Goal: Browse casually: Explore the website without a specific task or goal

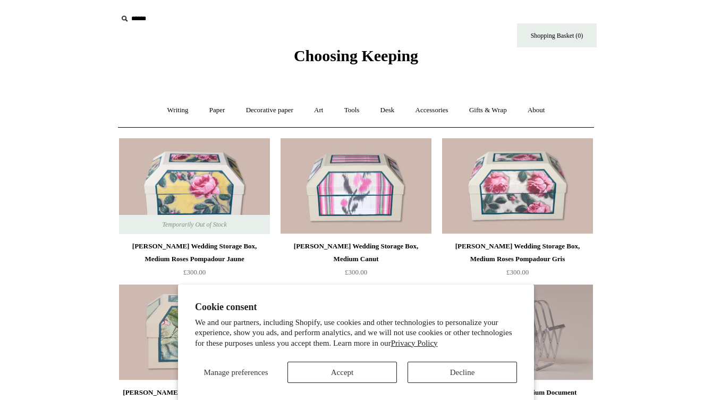
click at [336, 56] on span "Choosing Keeping" at bounding box center [356, 56] width 124 height 18
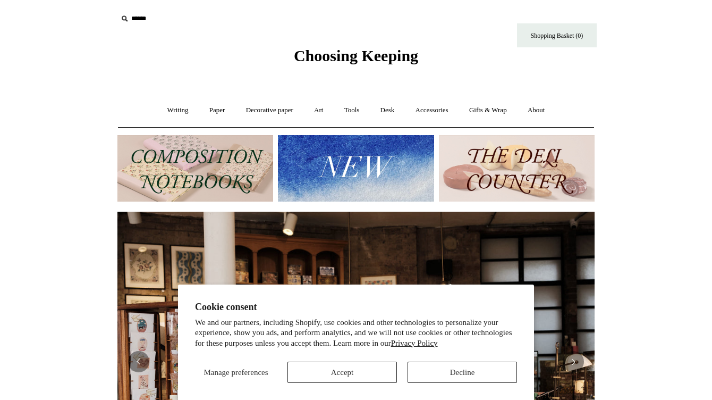
scroll to position [2, 0]
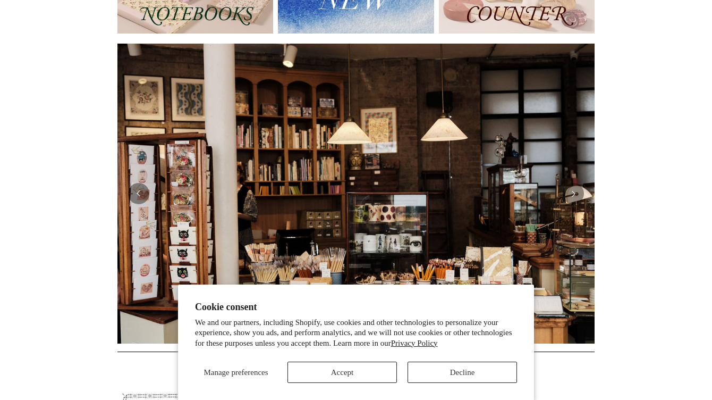
scroll to position [184, 0]
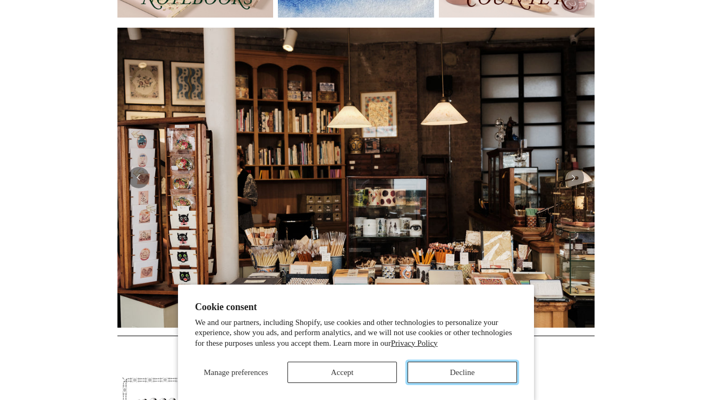
click at [444, 376] on button "Decline" at bounding box center [462, 371] width 109 height 21
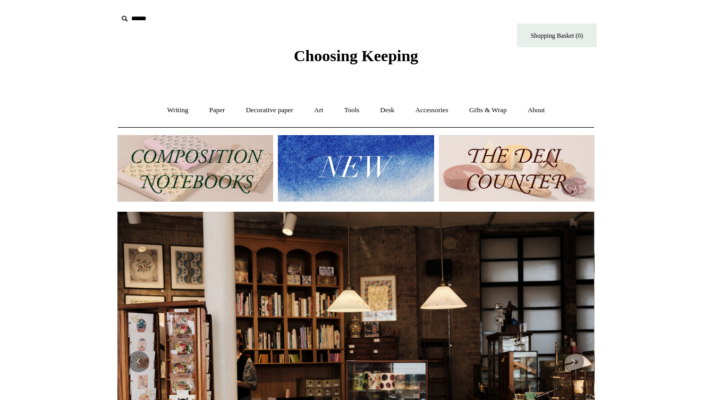
scroll to position [0, 0]
click at [442, 110] on link "Accessories +" at bounding box center [432, 110] width 52 height 28
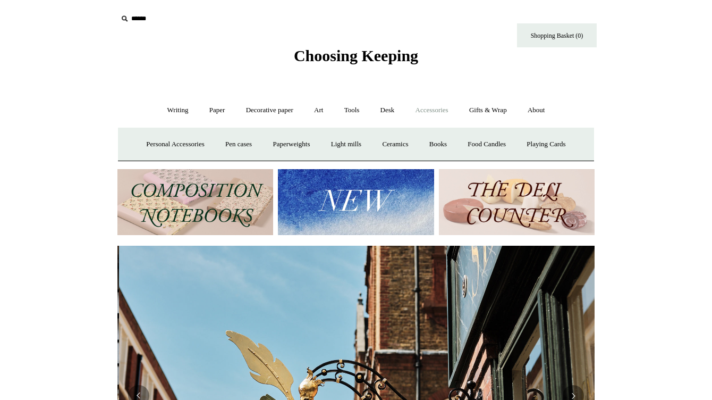
scroll to position [0, 477]
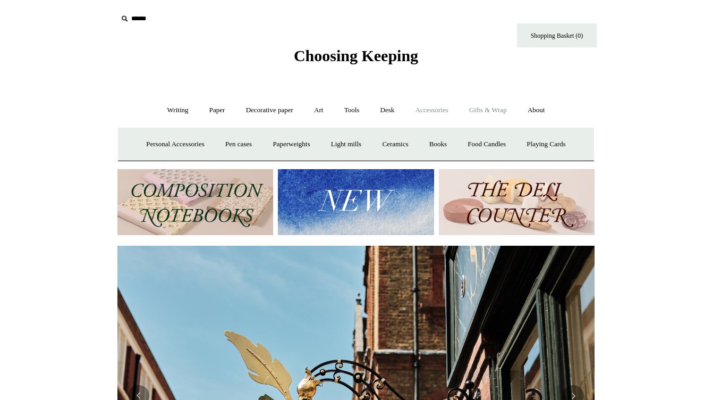
click at [490, 110] on link "Gifts & Wrap +" at bounding box center [488, 110] width 57 height 28
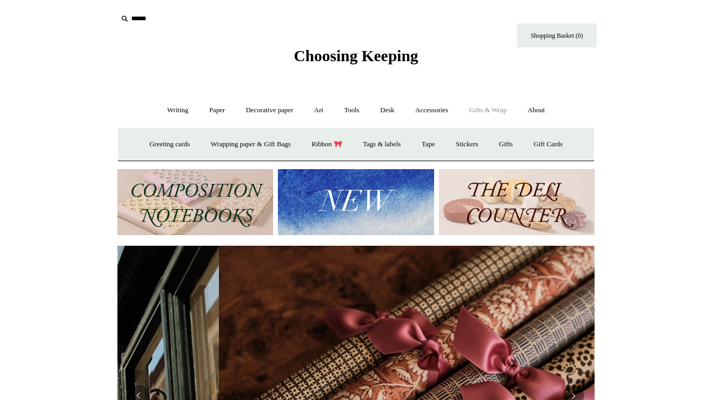
scroll to position [0, 954]
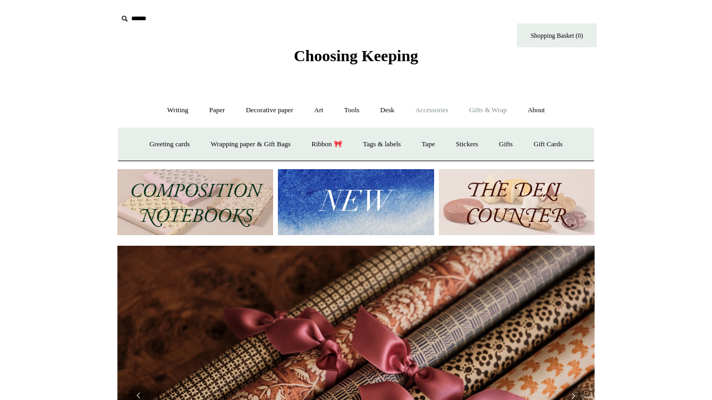
click at [443, 108] on link "Accessories +" at bounding box center [432, 110] width 52 height 28
click at [184, 146] on link "Personal Accessories +" at bounding box center [175, 144] width 77 height 28
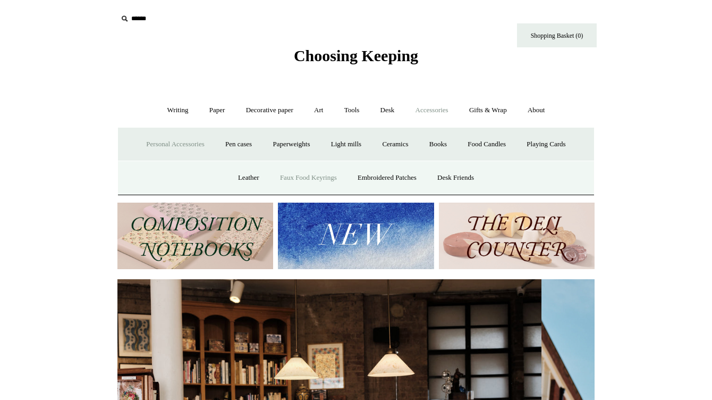
scroll to position [0, 4]
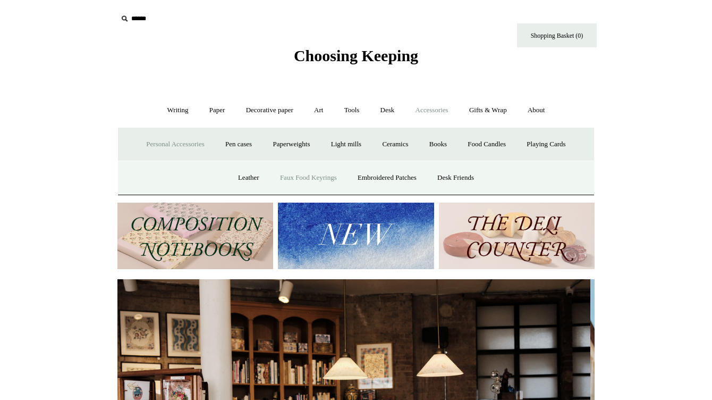
click at [321, 179] on link "Faux Food Keyrings" at bounding box center [308, 178] width 76 height 28
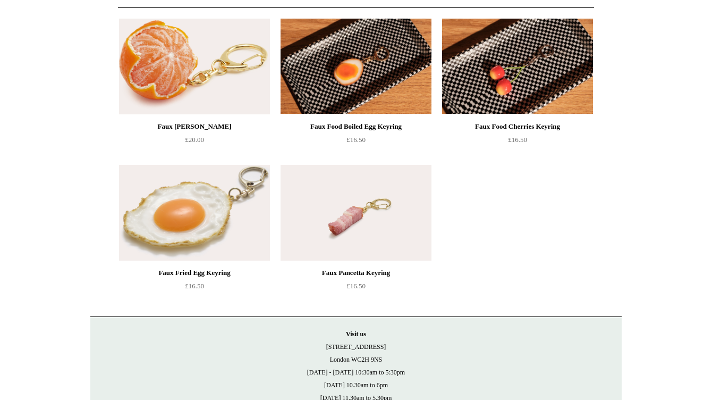
scroll to position [117, 0]
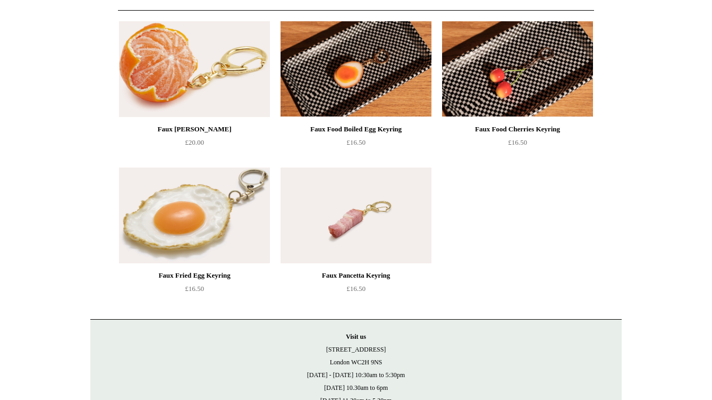
click at [484, 75] on img at bounding box center [517, 69] width 151 height 96
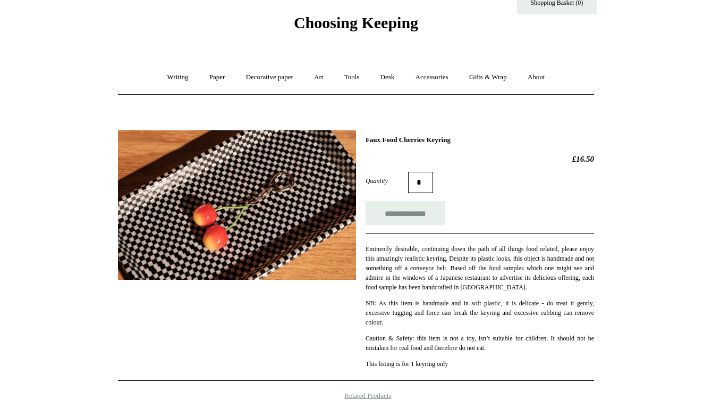
scroll to position [16, 0]
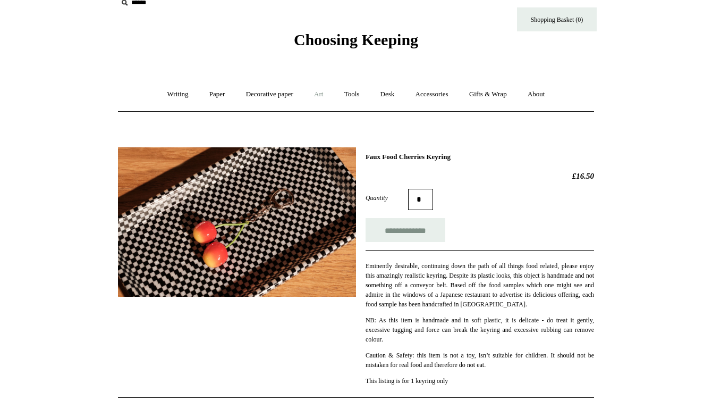
click at [317, 93] on link "Art +" at bounding box center [318, 94] width 28 height 28
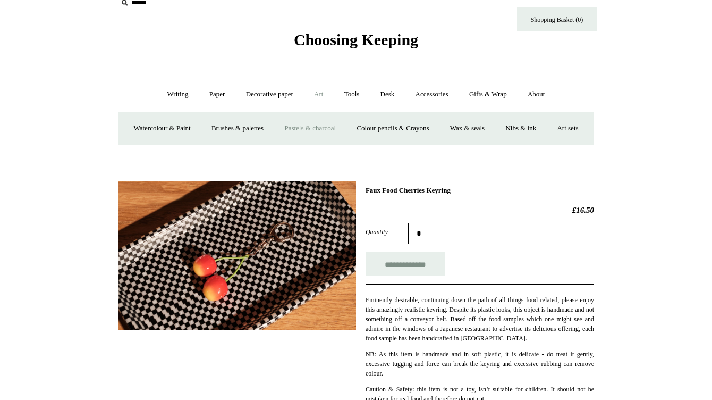
click at [328, 126] on link "Pastels & charcoal" at bounding box center [310, 128] width 71 height 28
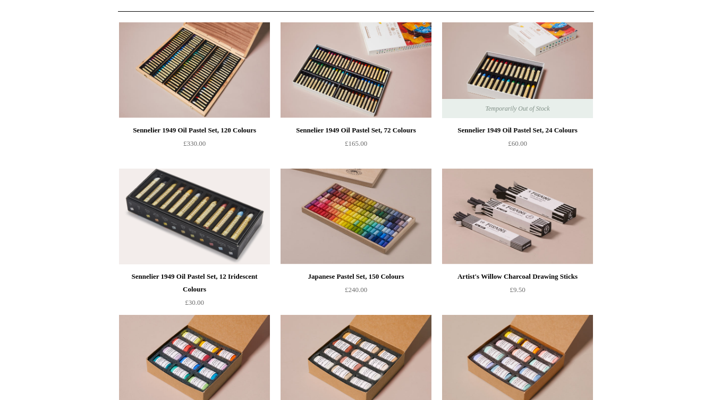
scroll to position [9, 0]
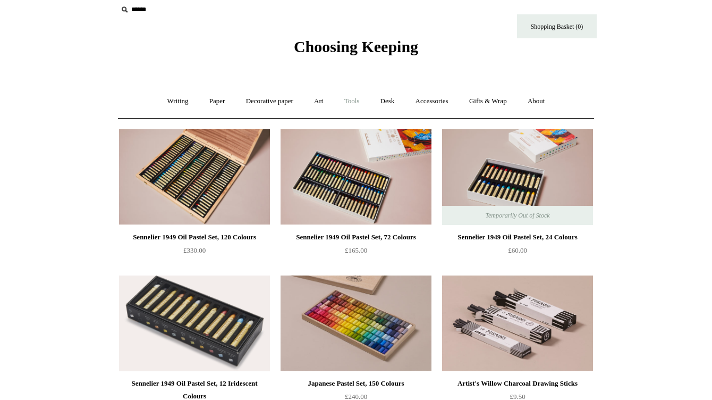
click at [353, 107] on link "Tools +" at bounding box center [352, 101] width 35 height 28
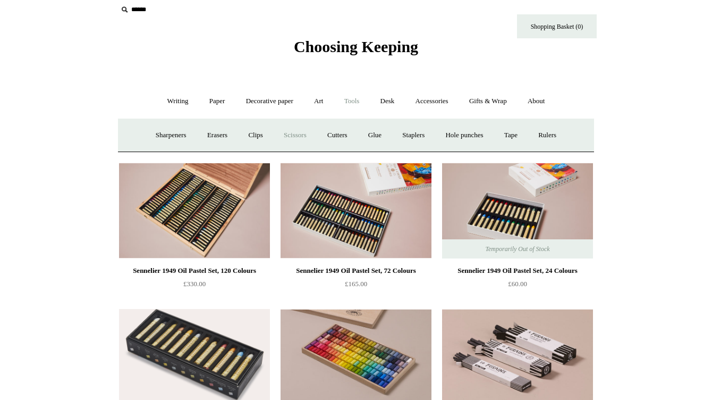
click at [286, 133] on link "Scissors" at bounding box center [295, 135] width 42 height 28
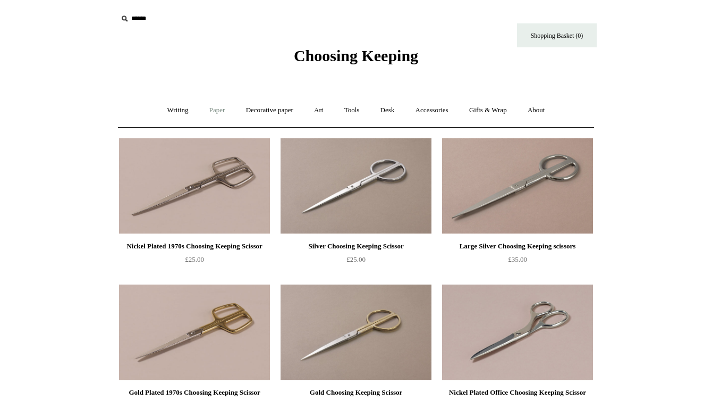
click at [214, 111] on link "Paper +" at bounding box center [217, 110] width 35 height 28
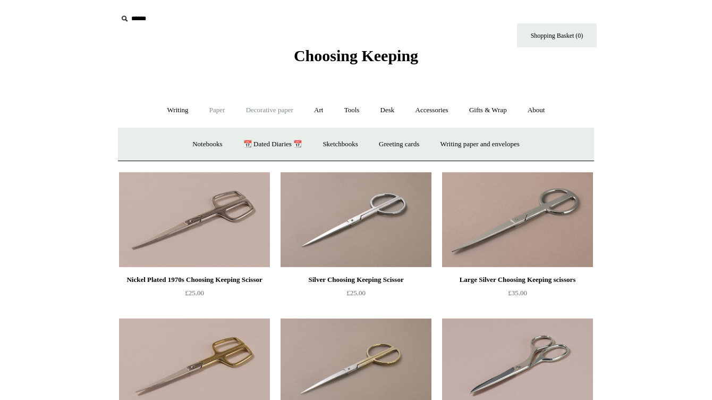
click at [253, 107] on link "Decorative paper +" at bounding box center [269, 110] width 66 height 28
click at [399, 111] on link "Desk +" at bounding box center [387, 110] width 33 height 28
click at [289, 145] on link "Boxes & archiving" at bounding box center [288, 144] width 71 height 28
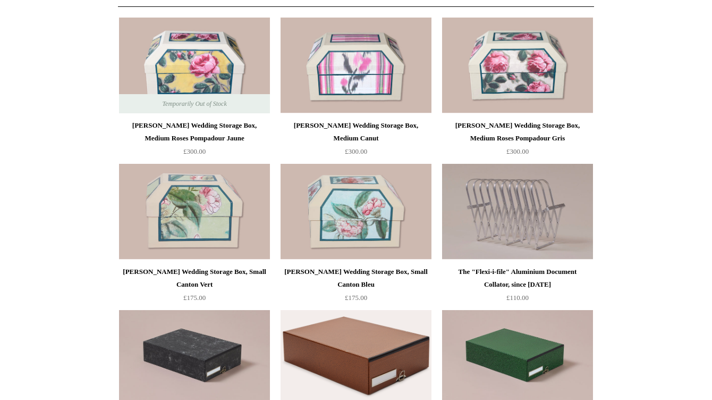
scroll to position [132, 0]
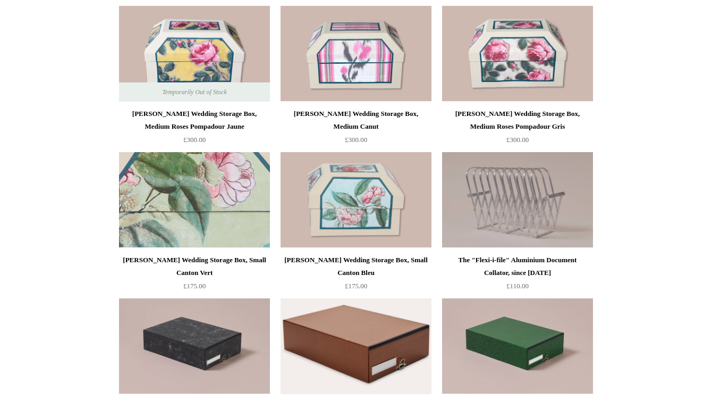
click at [241, 245] on img at bounding box center [194, 200] width 151 height 96
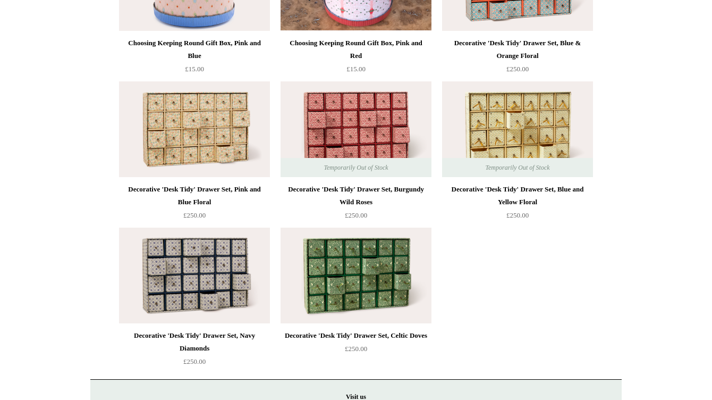
scroll to position [1400, 0]
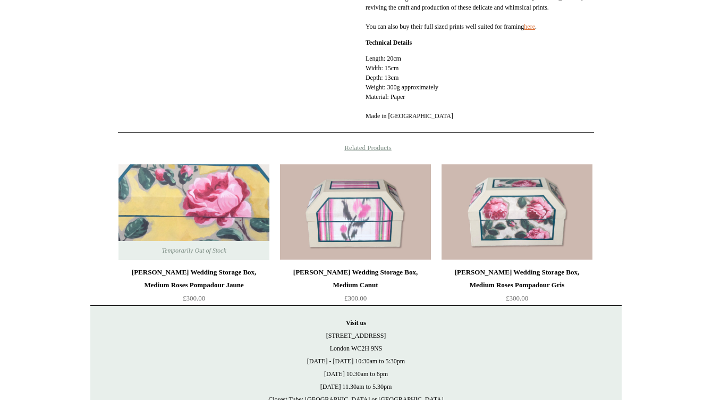
scroll to position [568, 0]
